Goal: Task Accomplishment & Management: Complete application form

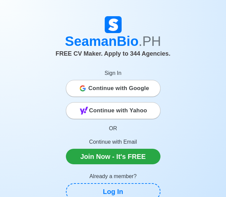
click at [105, 88] on span "Continue with Google" at bounding box center [118, 89] width 61 height 14
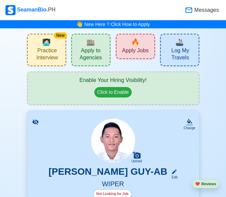
click at [86, 55] on span "Apply to Agencies" at bounding box center [90, 55] width 35 height 16
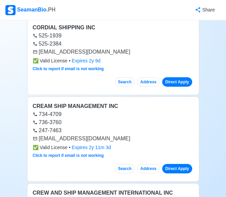
scroll to position [169, 0]
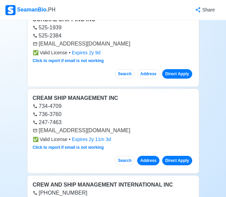
click at [148, 162] on button "Address" at bounding box center [148, 160] width 22 height 9
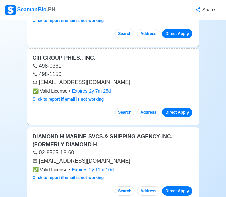
scroll to position [777, 0]
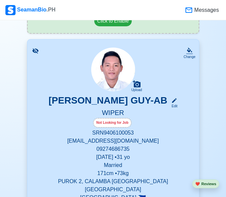
scroll to position [135, 0]
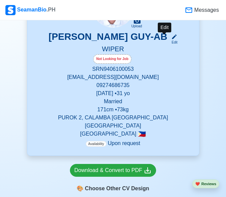
click at [171, 37] on icon at bounding box center [174, 37] width 6 height 6
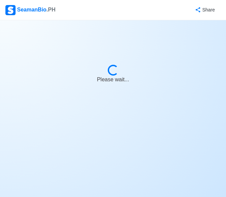
select select "Visible for Hiring"
select select "Married"
select select "PH"
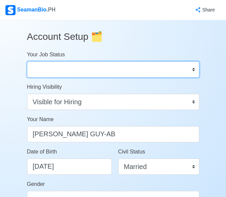
click at [195, 69] on select "Onboard Actively Looking for Job Not Looking for Job" at bounding box center [113, 69] width 172 height 16
select select "Actively Looking for Job"
click at [27, 61] on select "Onboard Actively Looking for Job Not Looking for Job" at bounding box center [113, 69] width 172 height 16
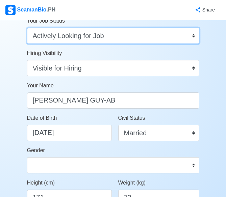
scroll to position [68, 0]
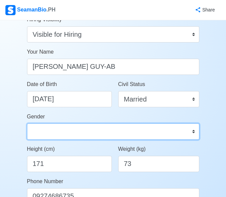
click at [193, 130] on select "Male Female" at bounding box center [113, 132] width 172 height 16
select select "[DEMOGRAPHIC_DATA]"
click at [27, 124] on select "Male Female" at bounding box center [113, 132] width 172 height 16
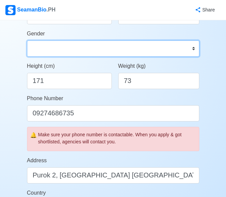
scroll to position [169, 0]
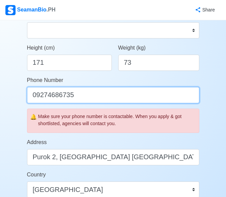
click at [76, 96] on input "09274686735" at bounding box center [113, 95] width 172 height 16
drag, startPoint x: 76, startPoint y: 96, endPoint x: 47, endPoint y: 95, distance: 29.4
click at [47, 95] on input "09274686735" at bounding box center [113, 95] width 172 height 16
click at [96, 96] on input "09274686735" at bounding box center [113, 95] width 172 height 16
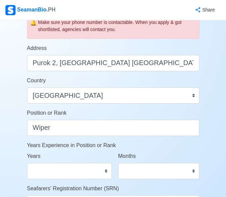
scroll to position [270, 0]
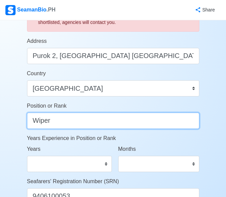
click at [60, 124] on input "Wiper" at bounding box center [113, 121] width 172 height 16
type input "W"
type input "Oiler"
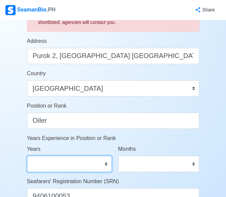
click at [107, 165] on select "0 1 2 3 4 5 6 7 8 9 10 11 12 13 14 15 16 17 18 19 20 21 22 23 24 25 26 27 28 29…" at bounding box center [69, 164] width 85 height 16
click at [158, 148] on div "Months 0 1 2 3 4 5 6 7 8 9 10 11" at bounding box center [158, 158] width 81 height 27
click at [106, 163] on select "0 1 2 3 4 5 6 7 8 9 10 11 12 13 14 15 16 17 18 19 20 21 22 23 24 25 26 27 28 29…" at bounding box center [69, 164] width 85 height 16
select select "7"
click at [27, 156] on select "0 1 2 3 4 5 6 7 8 9 10 11 12 13 14 15 16 17 18 19 20 21 22 23 24 25 26 27 28 29…" at bounding box center [69, 164] width 85 height 16
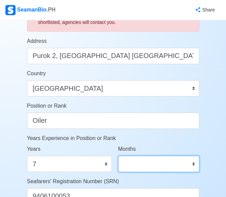
click at [194, 164] on select "0 1 2 3 4 5 6 7 8 9 10 11" at bounding box center [158, 164] width 81 height 16
click at [214, 149] on div "Account Setup 🗂️ Your Job Status Onboard Actively Looking for Job Not Looking f…" at bounding box center [113, 58] width 226 height 616
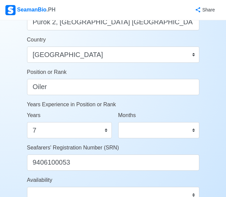
scroll to position [338, 0]
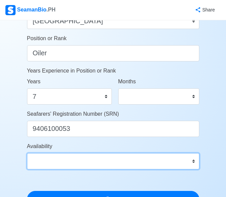
click at [193, 161] on select "Immediate Oct 2025 Nov 2025 Dec 2025 Jan 2026 Feb 2026 Mar 2026 Apr 2026 May 20…" at bounding box center [113, 161] width 172 height 16
select select "4102416000000"
click at [27, 153] on select "Immediate Oct 2025 Nov 2025 Dec 2025 Jan 2026 Feb 2026 Mar 2026 Apr 2026 May 20…" at bounding box center [113, 161] width 172 height 16
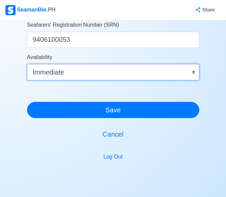
scroll to position [439, 0]
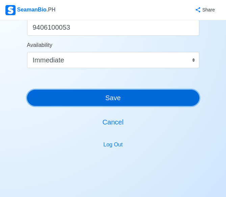
click at [128, 100] on button "Save" at bounding box center [113, 98] width 172 height 16
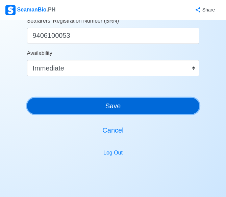
click at [103, 105] on button "Save" at bounding box center [113, 106] width 172 height 16
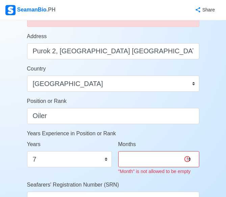
scroll to position [338, 0]
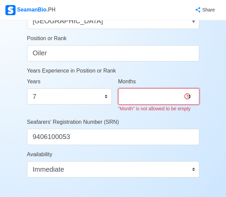
click at [188, 99] on select "0 1 2 3 4 5 6 7 8 9 10 11" at bounding box center [158, 96] width 81 height 16
click at [149, 97] on select "0 1 2 3 4 5 6 7 8 9 10 11" at bounding box center [158, 96] width 81 height 16
click at [144, 99] on select "0 1 2 3 4 5 6 7 8 9 10 11" at bounding box center [158, 96] width 81 height 16
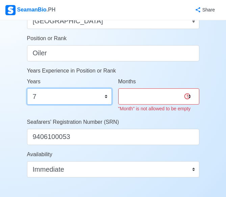
click at [107, 97] on select "0 1 2 3 4 5 6 7 8 9 10 11 12 13 14 15 16 17 18 19 20 21 22 23 24 25 26 27 28 29…" at bounding box center [69, 96] width 85 height 16
click at [106, 97] on select "0 1 2 3 4 5 6 7 8 9 10 11 12 13 14 15 16 17 18 19 20 21 22 23 24 25 26 27 28 29…" at bounding box center [69, 96] width 85 height 16
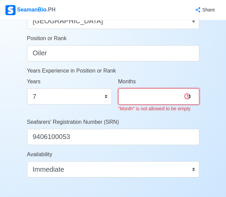
click at [186, 96] on select "0 1 2 3 4 5 6 7 8 9 10 11" at bounding box center [158, 96] width 81 height 16
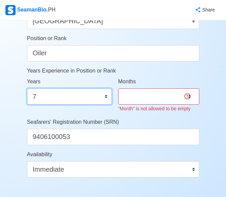
click at [106, 94] on select "0 1 2 3 4 5 6 7 8 9 10 11 12 13 14 15 16 17 18 19 20 21 22 23 24 25 26 27 28 29…" at bounding box center [69, 96] width 85 height 16
select select "5"
click at [27, 88] on select "0 1 2 3 4 5 6 7 8 9 10 11 12 13 14 15 16 17 18 19 20 21 22 23 24 25 26 27 28 29…" at bounding box center [69, 96] width 85 height 16
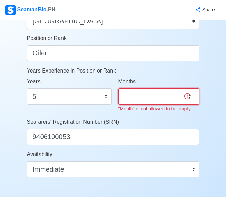
click at [175, 94] on select "0 1 2 3 4 5 6 7 8 9 10 11" at bounding box center [158, 96] width 81 height 16
select select "11"
click at [118, 88] on select "0 1 2 3 4 5 6 7 8 9 10 11" at bounding box center [158, 96] width 81 height 16
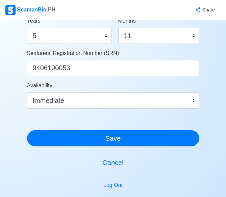
scroll to position [405, 0]
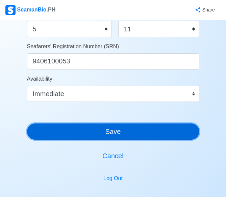
click at [110, 134] on button "Save" at bounding box center [113, 132] width 172 height 16
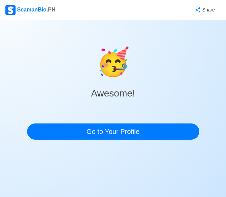
scroll to position [0, 0]
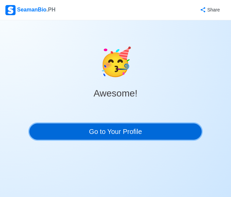
click at [110, 134] on link "Go to Your Profile" at bounding box center [115, 132] width 172 height 16
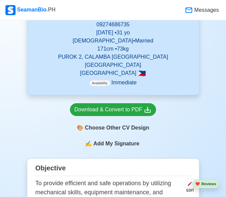
scroll to position [169, 0]
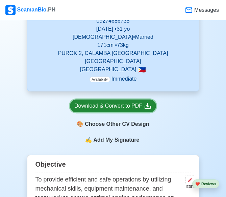
click at [138, 102] on div "Download & Convert to PDF" at bounding box center [112, 106] width 77 height 8
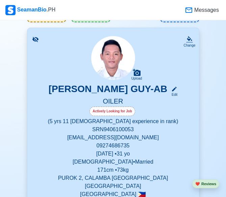
scroll to position [68, 0]
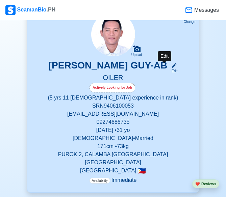
click at [169, 70] on div "Edit" at bounding box center [173, 71] width 9 height 5
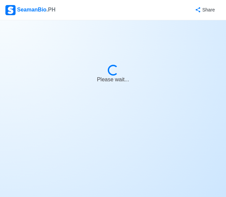
select select "Actively Looking for Job"
select select "Visible for Hiring"
select select "Married"
select select "[DEMOGRAPHIC_DATA]"
select select "PH"
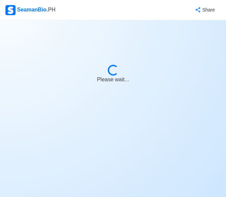
select select "5"
select select "11"
select select "4102416000000"
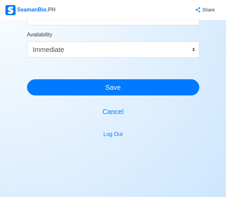
scroll to position [455, 0]
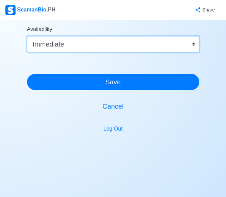
click at [194, 44] on select "Immediate Oct 2025 Nov 2025 Dec 2025 Jan 2026 Feb 2026 Mar 2026 Apr 2026 May 20…" at bounding box center [113, 44] width 172 height 16
click at [192, 45] on select "Immediate Oct 2025 Nov 2025 Dec 2025 Jan 2026 Feb 2026 Mar 2026 Apr 2026 May 20…" at bounding box center [113, 44] width 172 height 16
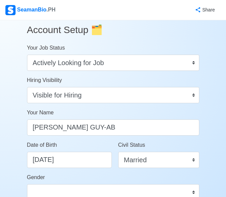
scroll to position [0, 0]
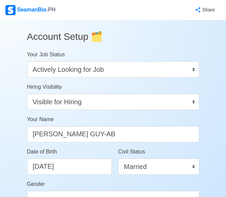
click at [96, 37] on span "🗂️" at bounding box center [97, 36] width 12 height 10
click at [77, 39] on h3 "Account Setup 🗂️" at bounding box center [113, 37] width 172 height 22
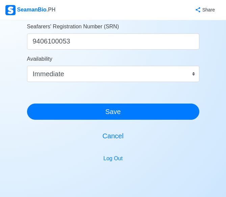
scroll to position [455, 0]
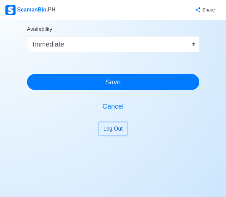
click at [112, 129] on button "Log Out" at bounding box center [113, 129] width 28 height 13
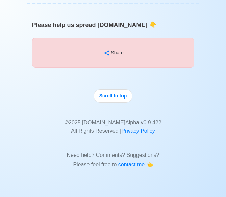
scroll to position [4665, 0]
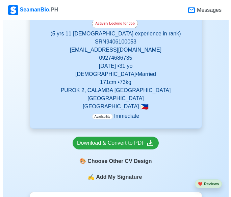
scroll to position [135, 0]
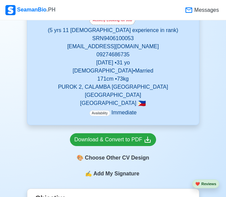
click at [111, 170] on span "Add My Signature" at bounding box center [116, 174] width 49 height 8
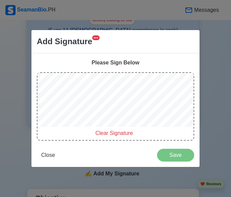
click at [117, 134] on span "Clear Signature" at bounding box center [113, 133] width 37 height 6
click at [112, 130] on span "Clear Signature" at bounding box center [113, 133] width 37 height 6
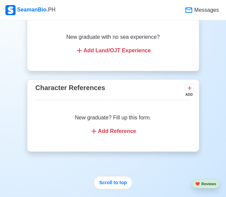
scroll to position [2263, 0]
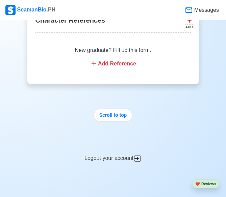
click at [112, 153] on div "Logout your account" at bounding box center [113, 154] width 172 height 17
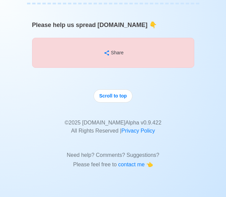
scroll to position [5338, 0]
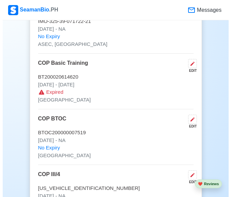
scroll to position [1317, 0]
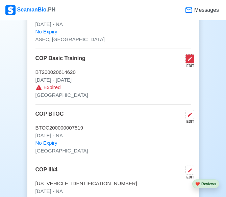
click at [191, 57] on icon at bounding box center [190, 59] width 4 height 4
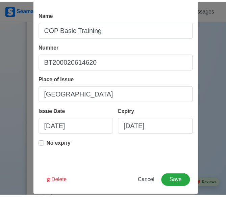
scroll to position [36, 0]
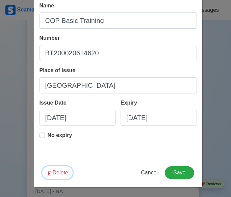
click at [51, 171] on button "Delete" at bounding box center [57, 173] width 30 height 13
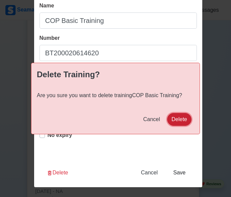
click at [182, 121] on button "Delete" at bounding box center [179, 119] width 24 height 13
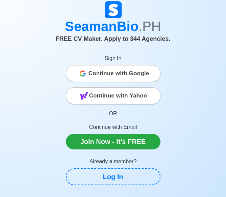
scroll to position [0, 0]
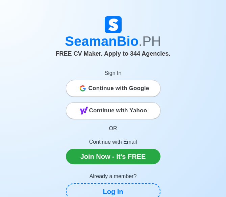
click at [111, 88] on span "Continue with Google" at bounding box center [118, 89] width 61 height 14
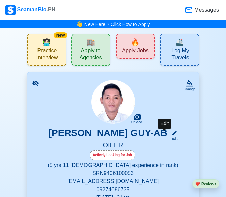
click at [169, 140] on div "Edit" at bounding box center [173, 138] width 9 height 5
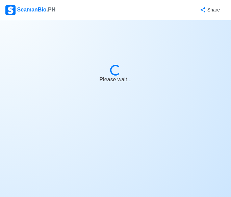
select select "Actively Looking for Job"
select select "Visible for Hiring"
select select "Married"
select select "[DEMOGRAPHIC_DATA]"
select select "PH"
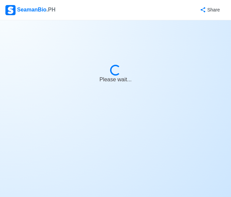
select select "5"
select select "11"
select select "4102416000000"
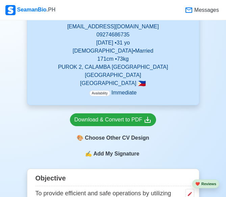
scroll to position [169, 0]
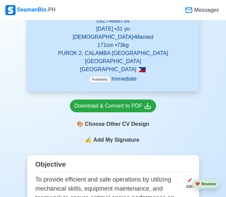
click at [109, 136] on span "Add My Signature" at bounding box center [116, 140] width 49 height 8
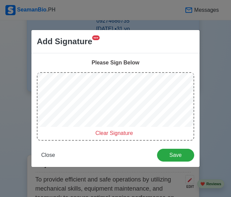
click at [112, 133] on span "Clear Signature" at bounding box center [113, 133] width 37 height 6
click at [113, 134] on span "Clear Signature" at bounding box center [113, 133] width 37 height 6
click at [114, 132] on span "Clear Signature" at bounding box center [113, 133] width 37 height 6
click at [107, 133] on span "Clear Signature" at bounding box center [113, 133] width 37 height 6
click at [172, 157] on span "Save" at bounding box center [175, 155] width 28 height 6
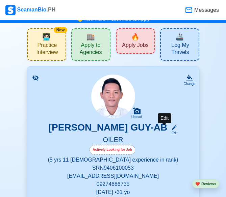
scroll to position [34, 0]
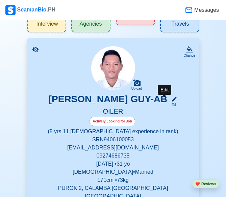
click at [171, 102] on icon at bounding box center [174, 99] width 6 height 6
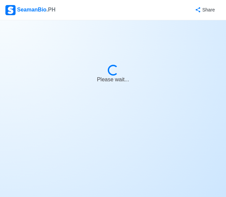
select select "Actively Looking for Job"
select select "Visible for Hiring"
select select "Married"
select select "[DEMOGRAPHIC_DATA]"
select select "PH"
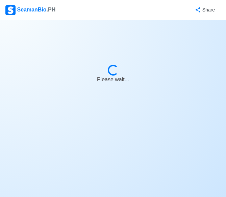
select select "5"
select select "11"
select select "4102416000000"
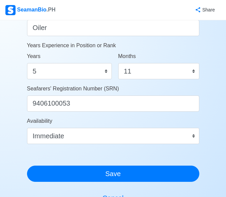
scroll to position [379, 0]
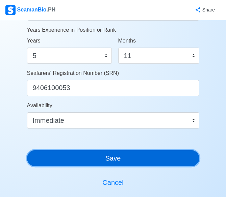
click at [101, 155] on button "Save" at bounding box center [113, 158] width 172 height 16
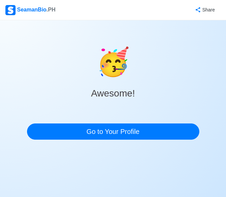
scroll to position [0, 0]
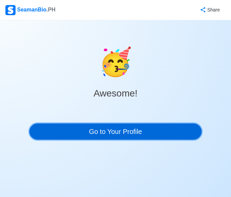
click at [116, 132] on link "Go to Your Profile" at bounding box center [115, 132] width 172 height 16
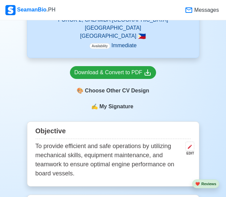
scroll to position [189, 0]
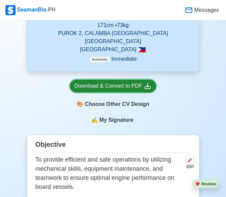
click at [98, 82] on div "Download & Convert to PDF" at bounding box center [112, 86] width 77 height 8
